Goal: Find specific page/section: Find specific page/section

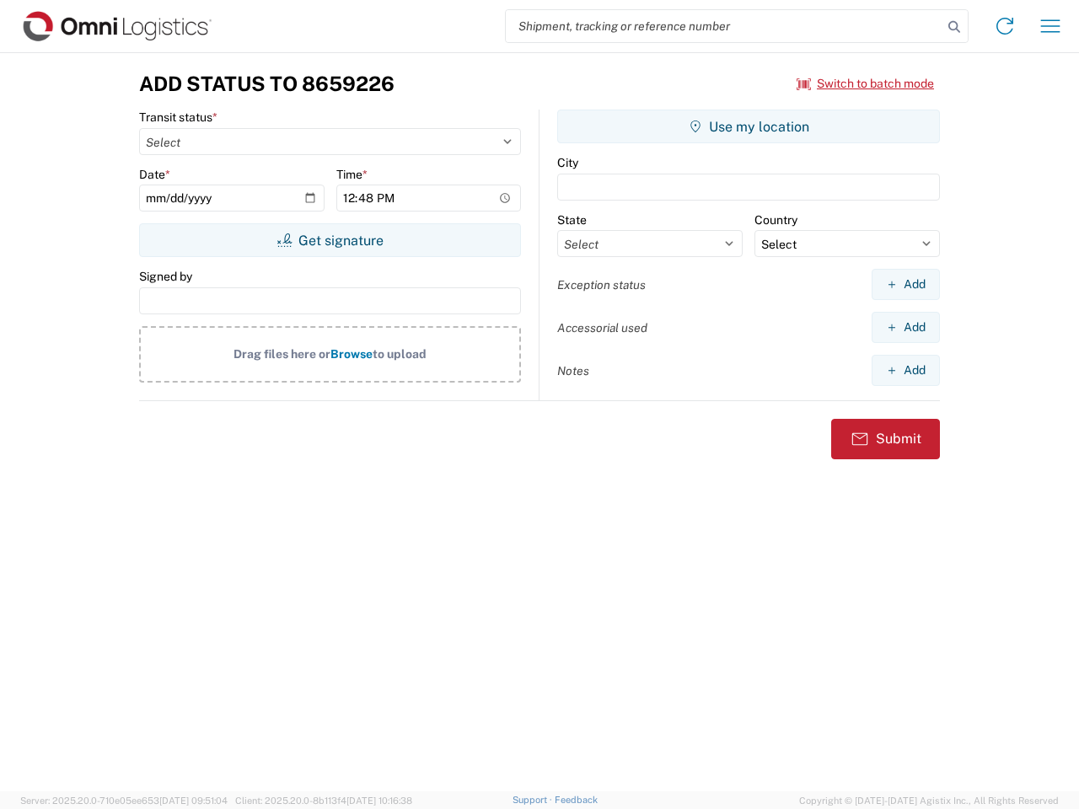
click at [724, 26] on input "search" at bounding box center [724, 26] width 437 height 32
click at [954, 27] on icon at bounding box center [954, 27] width 24 height 24
click at [1005, 26] on icon at bounding box center [1004, 26] width 27 height 27
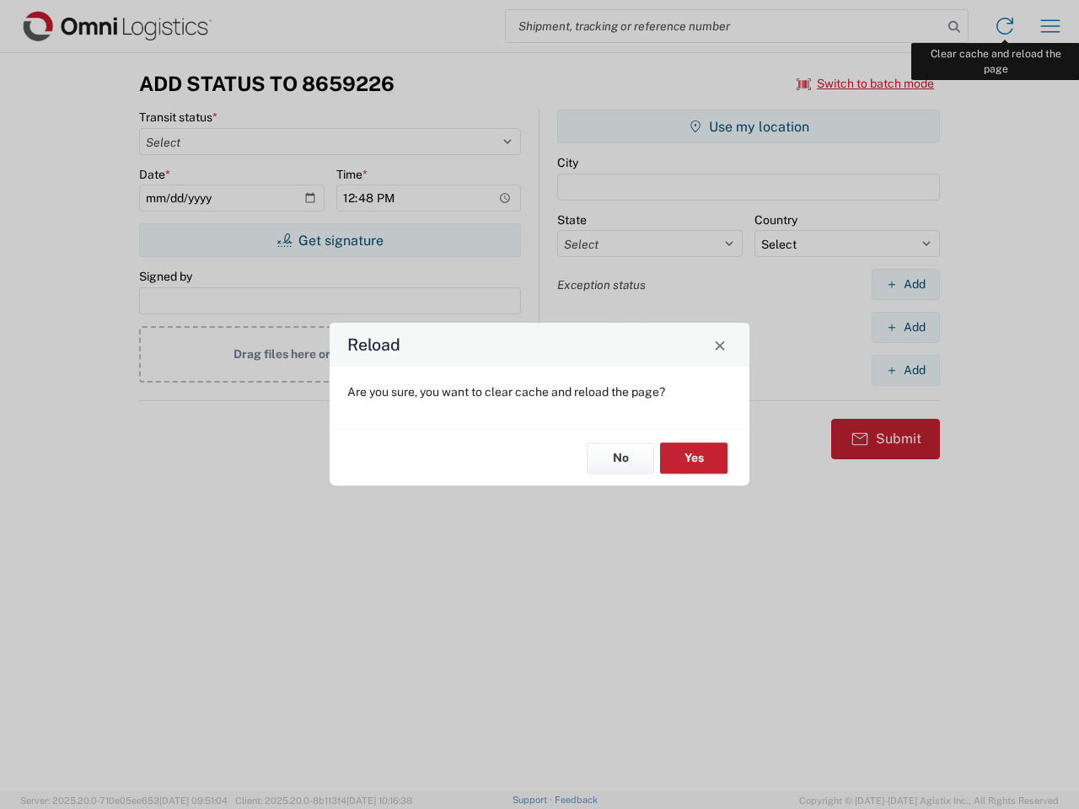
click at [1050, 26] on div "Reload Are you sure, you want to clear cache and reload the page? No Yes" at bounding box center [539, 404] width 1079 height 809
click at [866, 83] on div "Reload Are you sure, you want to clear cache and reload the page? No Yes" at bounding box center [539, 404] width 1079 height 809
click at [330, 240] on div "Reload Are you sure, you want to clear cache and reload the page? No Yes" at bounding box center [539, 404] width 1079 height 809
click at [749, 126] on div "Reload Are you sure, you want to clear cache and reload the page? No Yes" at bounding box center [539, 404] width 1079 height 809
click at [905, 284] on div "Reload Are you sure, you want to clear cache and reload the page? No Yes" at bounding box center [539, 404] width 1079 height 809
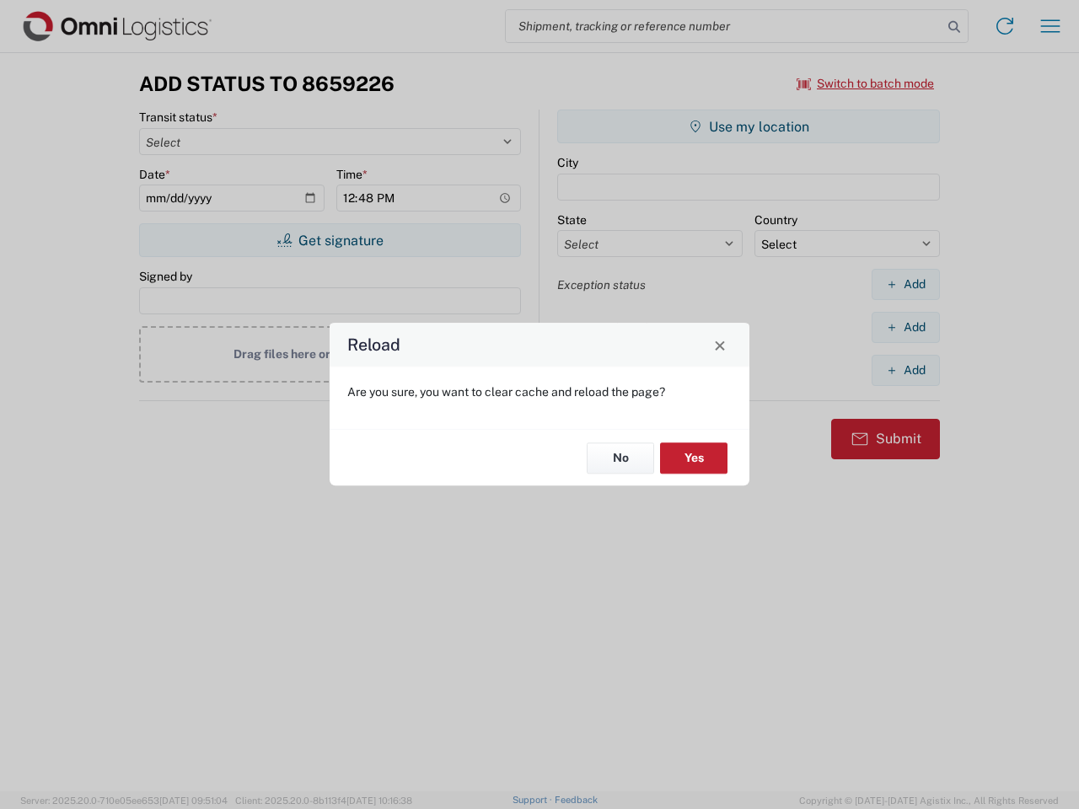
click at [905, 327] on div "Reload Are you sure, you want to clear cache and reload the page? No Yes" at bounding box center [539, 404] width 1079 height 809
click at [905, 370] on div "Reload Are you sure, you want to clear cache and reload the page? No Yes" at bounding box center [539, 404] width 1079 height 809
